Goal: Browse casually

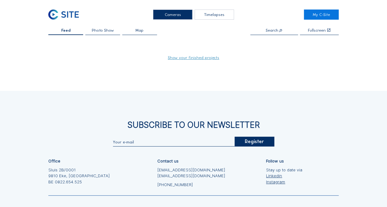
click at [187, 59] on link "Show your finished projects" at bounding box center [193, 58] width 51 height 4
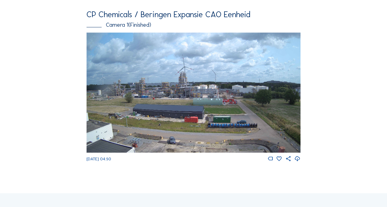
scroll to position [70, 0]
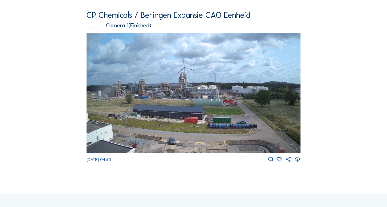
click at [195, 97] on img at bounding box center [193, 93] width 214 height 120
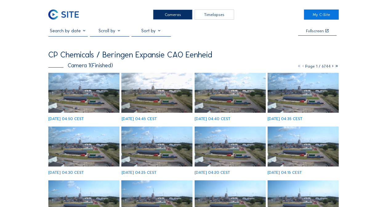
click at [88, 94] on img at bounding box center [83, 93] width 71 height 40
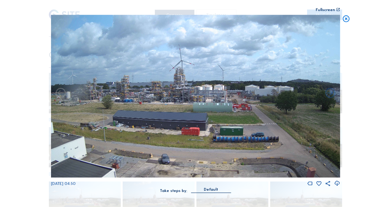
click at [327, 9] on div "Fullscreen" at bounding box center [325, 10] width 19 height 4
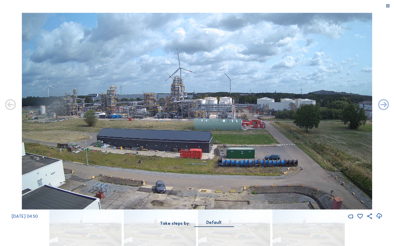
click at [381, 134] on div "[DATE] 04:50" at bounding box center [197, 116] width 394 height 207
click at [385, 107] on icon at bounding box center [383, 105] width 13 height 13
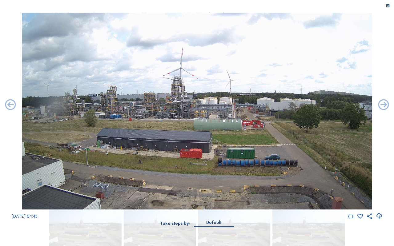
click at [385, 107] on icon at bounding box center [383, 105] width 13 height 13
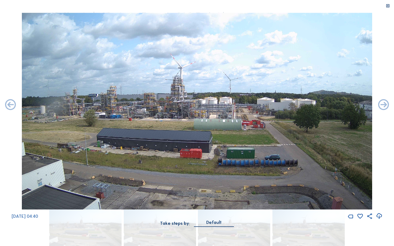
click at [385, 107] on icon at bounding box center [383, 105] width 13 height 13
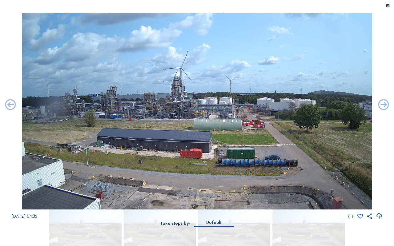
click at [385, 107] on icon at bounding box center [383, 105] width 13 height 13
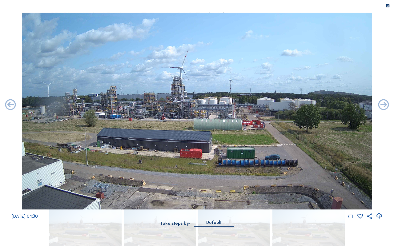
click at [385, 107] on icon at bounding box center [383, 105] width 13 height 13
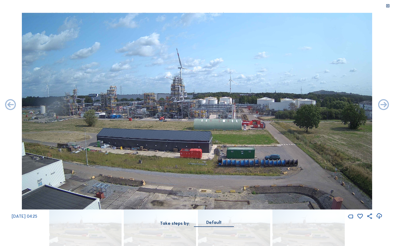
click at [385, 107] on icon at bounding box center [383, 105] width 13 height 13
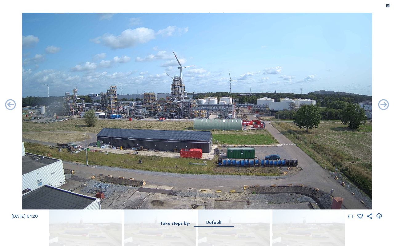
click at [385, 107] on icon at bounding box center [383, 105] width 13 height 13
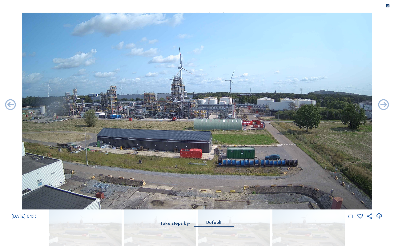
click at [385, 107] on icon at bounding box center [383, 105] width 13 height 13
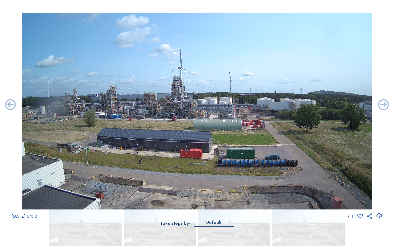
click at [385, 107] on icon at bounding box center [383, 105] width 13 height 13
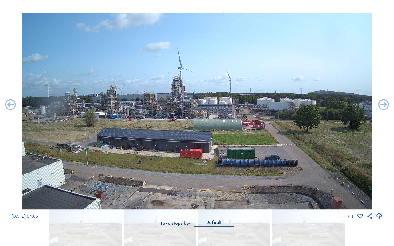
click at [385, 107] on icon at bounding box center [383, 105] width 13 height 13
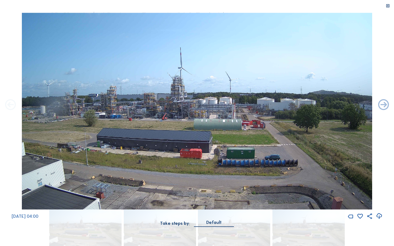
click at [9, 109] on icon at bounding box center [10, 105] width 13 height 13
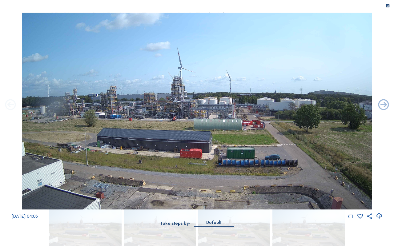
click at [10, 105] on icon at bounding box center [10, 105] width 13 height 13
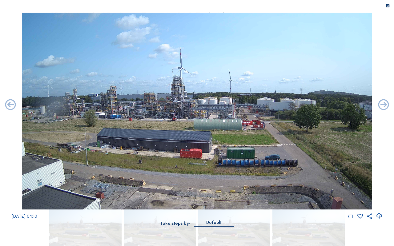
click at [10, 105] on icon at bounding box center [10, 105] width 13 height 13
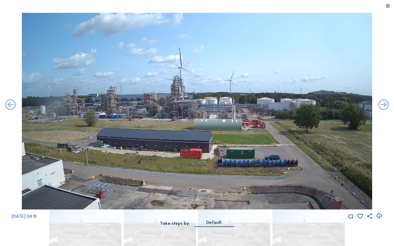
click at [10, 105] on icon at bounding box center [10, 105] width 13 height 13
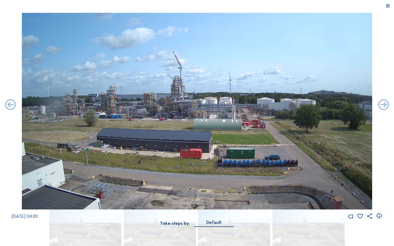
click at [10, 105] on icon at bounding box center [10, 105] width 13 height 13
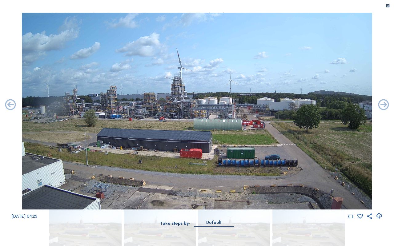
click at [386, 5] on icon at bounding box center [387, 6] width 4 height 5
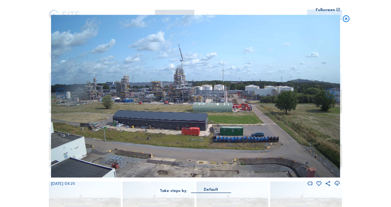
click at [385, 113] on div "Scroll to travel through time | Press 'Alt' Button + Scroll to Zoom | Click and…" at bounding box center [195, 103] width 391 height 207
click at [346, 18] on icon at bounding box center [346, 19] width 8 height 8
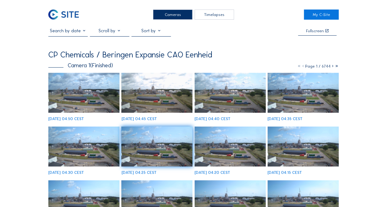
click at [335, 66] on icon at bounding box center [336, 66] width 4 height 5
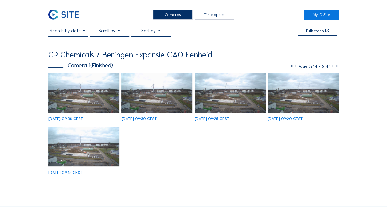
click at [98, 154] on img at bounding box center [83, 147] width 71 height 40
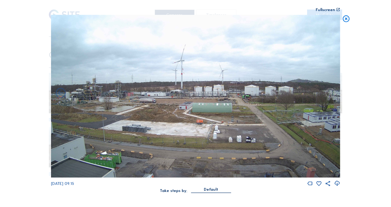
click at [345, 18] on icon at bounding box center [346, 19] width 8 height 8
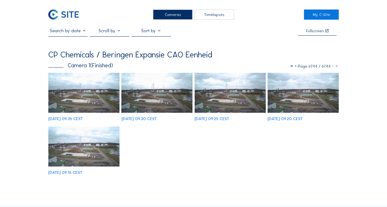
click at [291, 66] on icon at bounding box center [292, 66] width 4 height 5
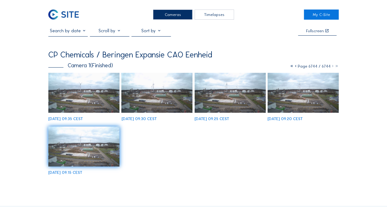
click at [92, 95] on img at bounding box center [83, 93] width 71 height 40
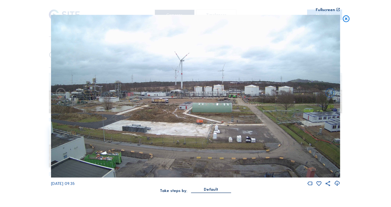
click at [346, 20] on icon at bounding box center [346, 19] width 8 height 8
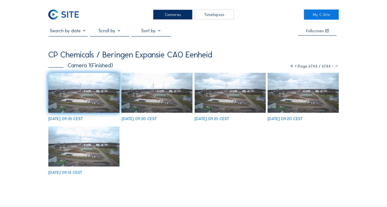
click at [290, 66] on icon at bounding box center [292, 66] width 4 height 5
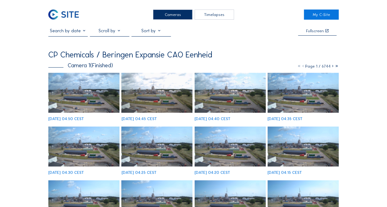
click at [83, 97] on img at bounding box center [83, 93] width 71 height 40
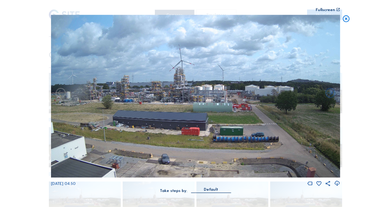
click at [354, 170] on div "Scroll to travel through time | Press 'Alt' Button + Scroll to Zoom | Click and…" at bounding box center [195, 103] width 391 height 207
